Goal: Transaction & Acquisition: Book appointment/travel/reservation

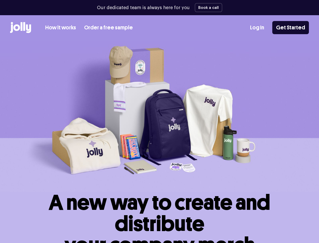
click at [159, 121] on img at bounding box center [159, 115] width 319 height 151
click at [207, 8] on button "Book a call" at bounding box center [209, 7] width 28 height 9
